Goal: Check status: Check status

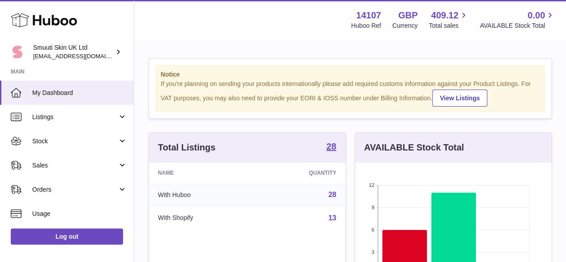
scroll to position [140, 196]
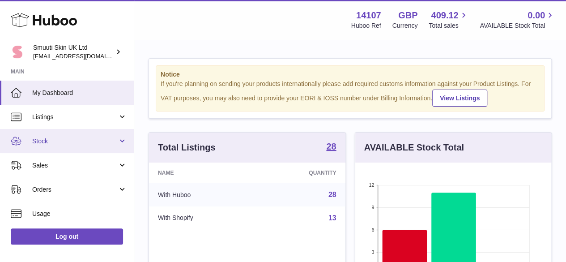
click at [58, 135] on link "Stock" at bounding box center [67, 141] width 134 height 24
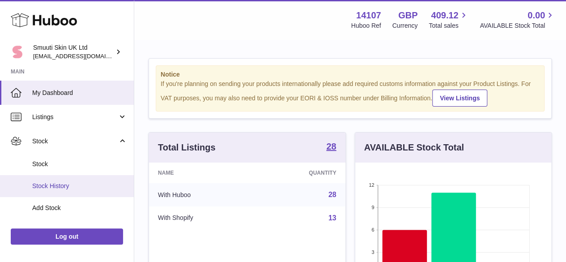
click at [55, 183] on span "Stock History" at bounding box center [79, 186] width 95 height 9
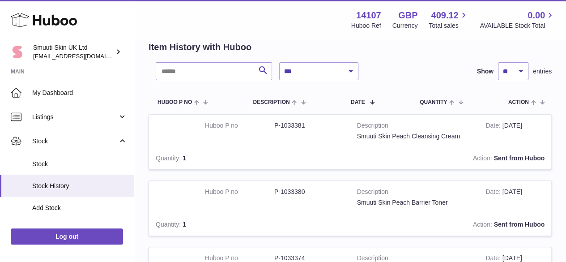
scroll to position [89, 0]
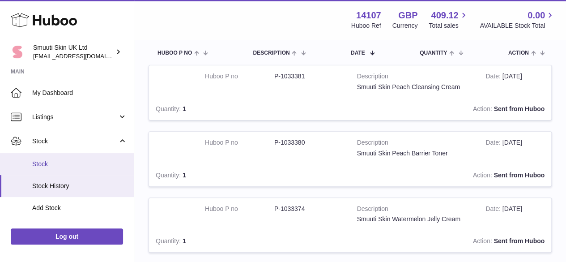
click at [58, 164] on span "Stock" at bounding box center [79, 164] width 95 height 9
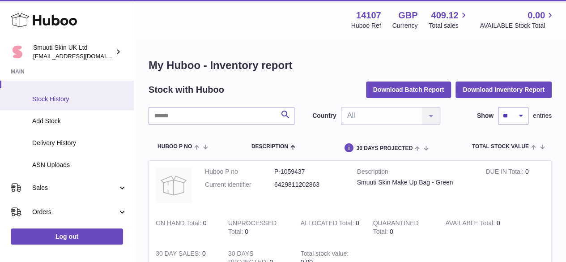
scroll to position [89, 0]
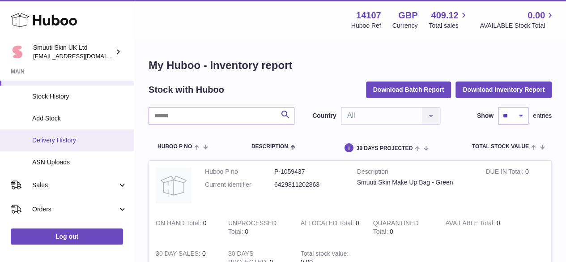
click at [64, 139] on span "Delivery History" at bounding box center [79, 140] width 95 height 9
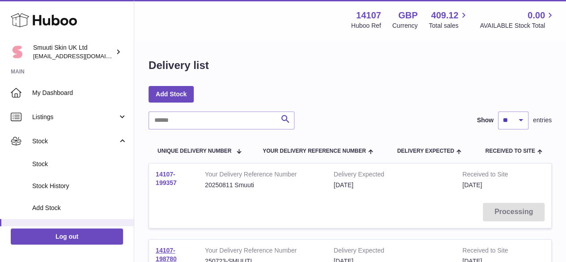
click at [165, 178] on link "14107-199357" at bounding box center [166, 178] width 21 height 16
